Goal: Task Accomplishment & Management: Use online tool/utility

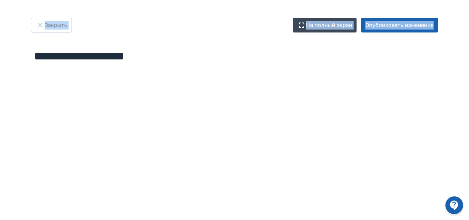
drag, startPoint x: 44, startPoint y: 35, endPoint x: 41, endPoint y: 25, distance: 10.0
click at [41, 25] on div "**********" at bounding box center [234, 44] width 443 height 53
click at [41, 25] on icon "button" at bounding box center [40, 25] width 9 height 9
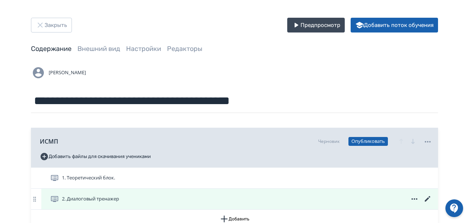
click at [418, 200] on icon at bounding box center [414, 198] width 9 height 9
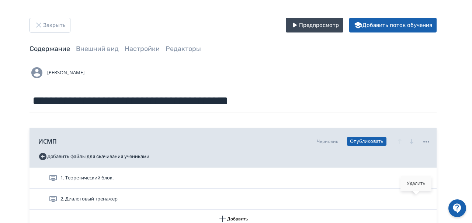
click at [411, 184] on div "Удалить" at bounding box center [416, 183] width 31 height 15
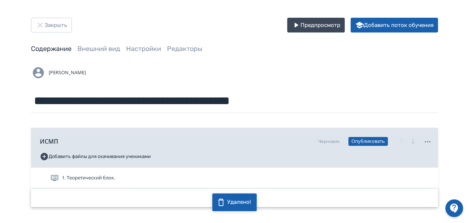
click at [270, 196] on button "Добавить" at bounding box center [234, 197] width 407 height 18
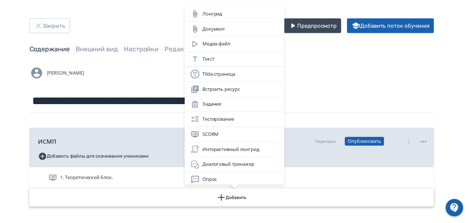
scroll to position [1, 0]
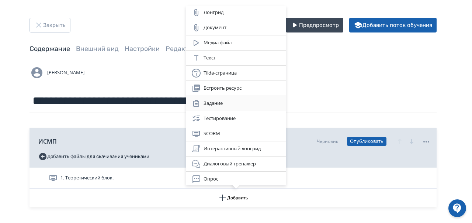
click at [228, 102] on div "Задание" at bounding box center [236, 103] width 89 height 9
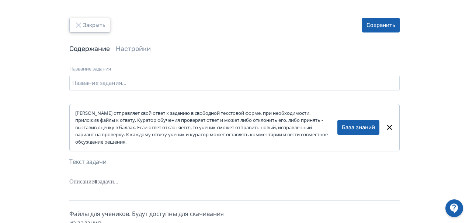
click at [90, 24] on button "Закрыть" at bounding box center [89, 25] width 41 height 15
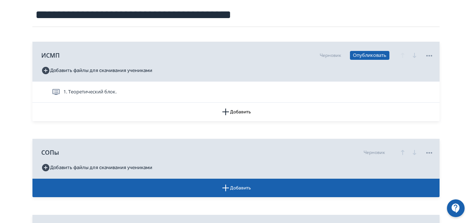
scroll to position [87, 0]
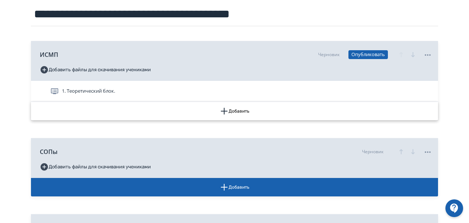
click at [223, 111] on icon "button" at bounding box center [224, 111] width 7 height 7
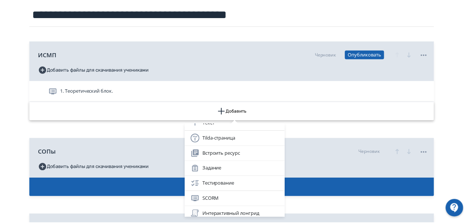
scroll to position [58, 0]
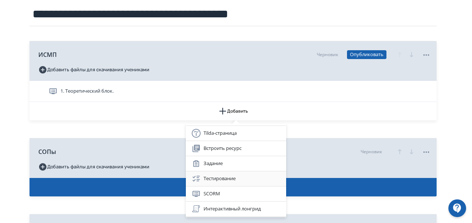
click at [244, 175] on div "Тестирование" at bounding box center [236, 178] width 89 height 9
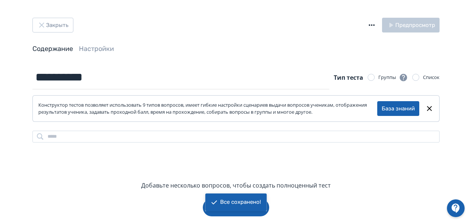
scroll to position [11, 0]
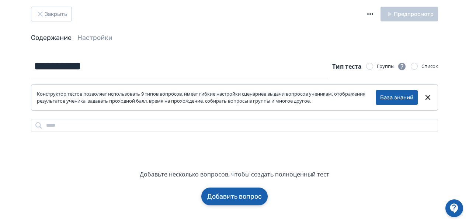
click at [260, 194] on button "Добавить вопрос" at bounding box center [234, 196] width 66 height 18
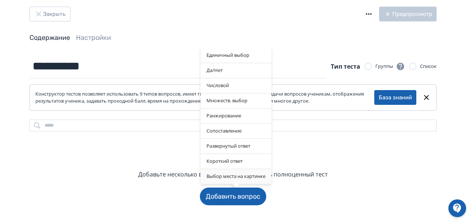
click at [250, 178] on div "Выбор места на картинке" at bounding box center [236, 176] width 71 height 15
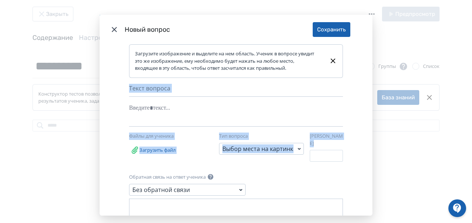
drag, startPoint x: 367, startPoint y: 76, endPoint x: 370, endPoint y: 142, distance: 66.1
click at [370, 142] on div "Загрузите изображение и выделите на нем область. Ученик в вопросе увидит это же…" at bounding box center [236, 129] width 273 height 171
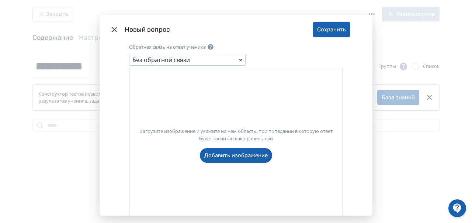
scroll to position [122, 0]
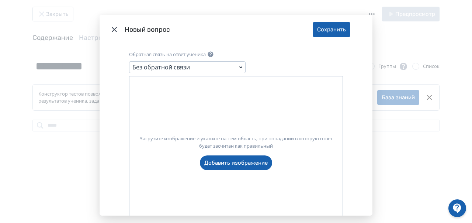
click at [212, 62] on div "Без обратной связи" at bounding box center [187, 67] width 117 height 12
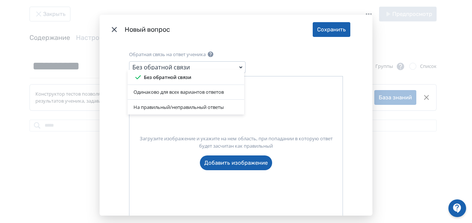
click at [212, 62] on div "Без обратной связи Одинаково для всех вариантов ответов На правильный/неправиль…" at bounding box center [186, 62] width 117 height 12
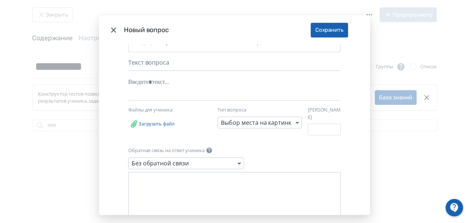
scroll to position [0, 0]
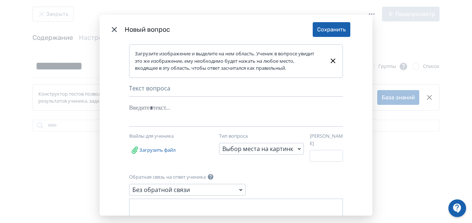
click at [114, 30] on icon "Modal" at bounding box center [114, 29] width 5 height 5
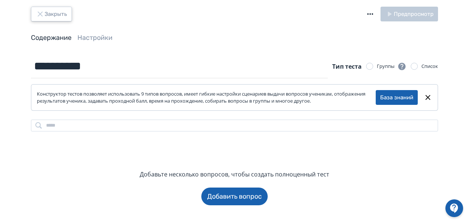
click at [45, 10] on button "Закрыть" at bounding box center [51, 14] width 41 height 15
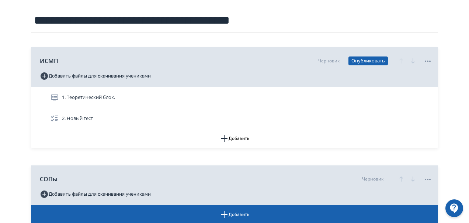
scroll to position [81, 0]
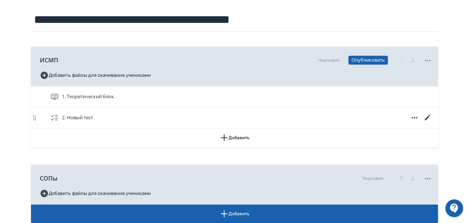
click at [416, 120] on icon at bounding box center [414, 117] width 9 height 9
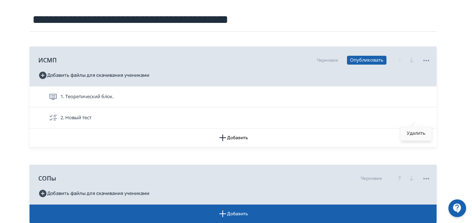
click at [415, 133] on div "Удалить" at bounding box center [416, 133] width 31 height 15
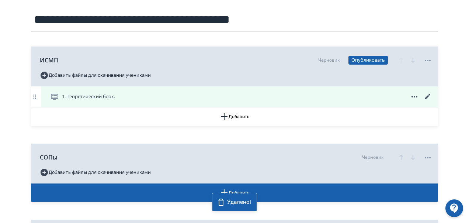
click at [142, 91] on div "1. Теоретический блок." at bounding box center [239, 96] width 397 height 21
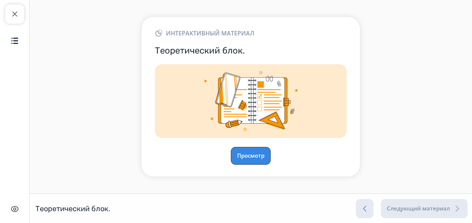
click at [248, 152] on button "Просмотр" at bounding box center [251, 156] width 40 height 18
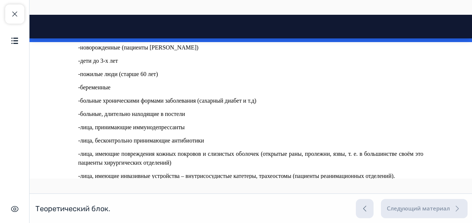
scroll to position [1130, 0]
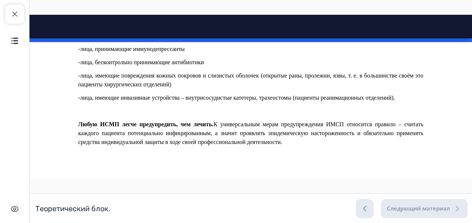
drag, startPoint x: 471, startPoint y: 32, endPoint x: 499, endPoint y: 221, distance: 190.4
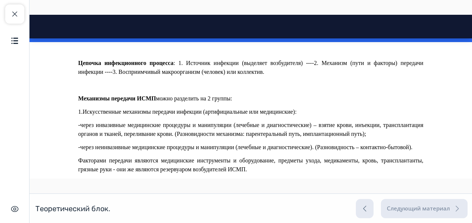
scroll to position [281, 0]
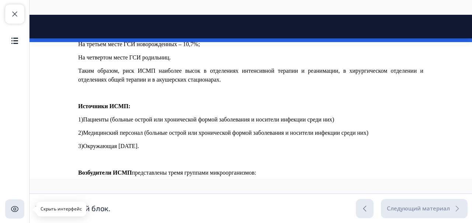
click at [15, 211] on img "button" at bounding box center [14, 208] width 9 height 9
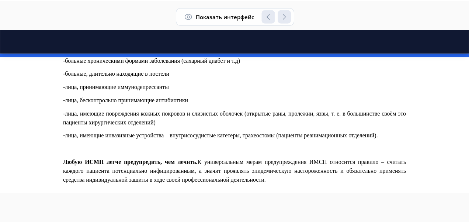
scroll to position [1130, 0]
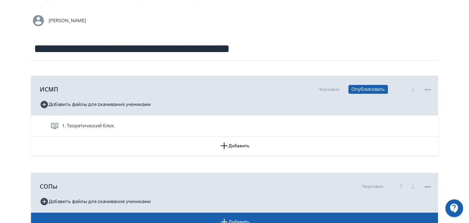
scroll to position [81, 0]
